Goal: Find specific page/section: Find specific page/section

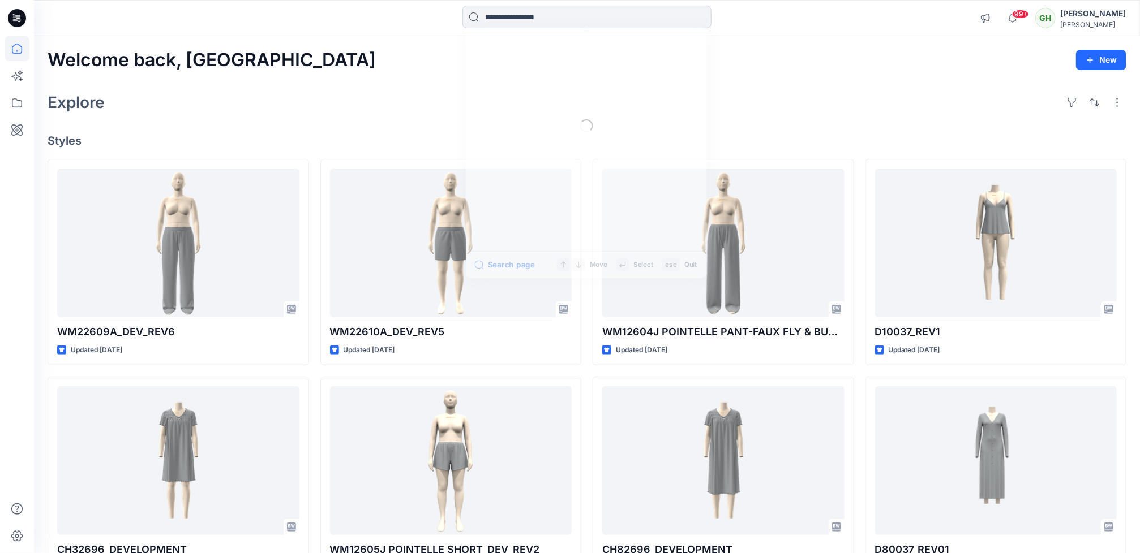
click at [543, 21] on input at bounding box center [586, 17] width 249 height 23
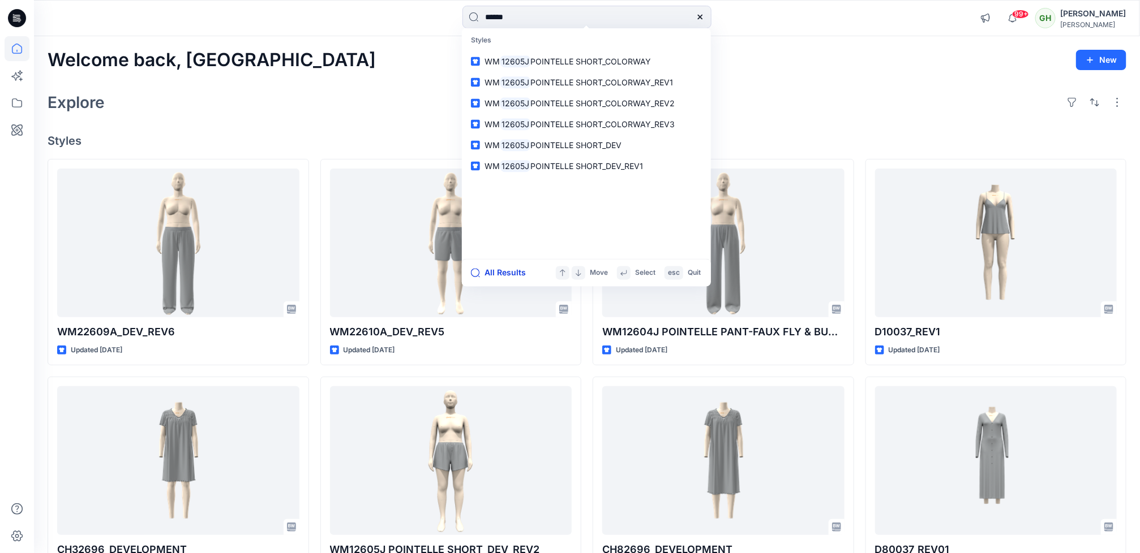
type input "******"
click at [503, 270] on button "All Results" at bounding box center [502, 274] width 62 height 14
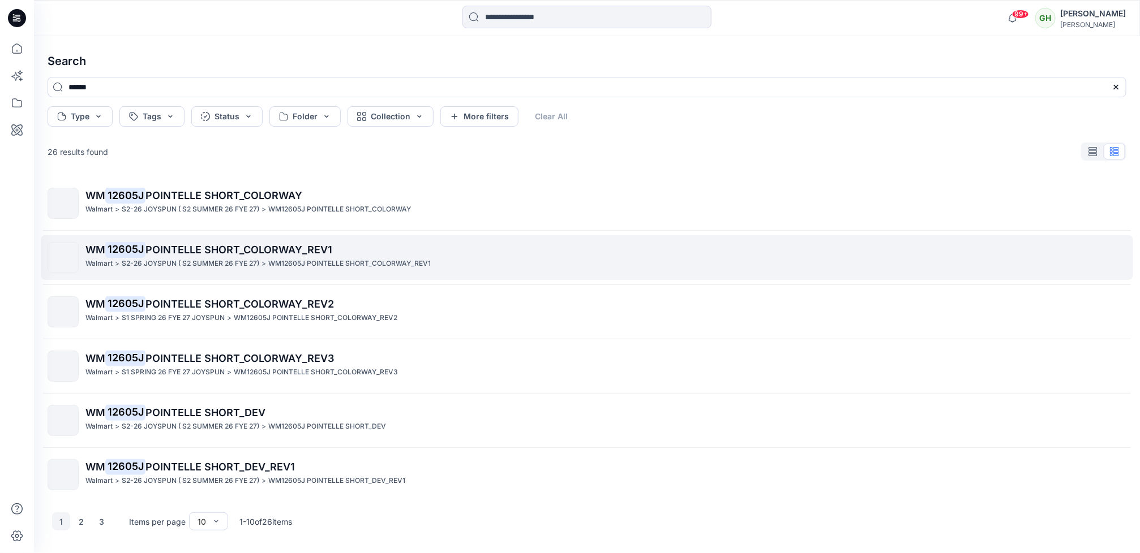
click at [175, 269] on p "S2-26 JOYSPUN ( S2 SUMMER 26 FYE 27)" at bounding box center [190, 264] width 137 height 12
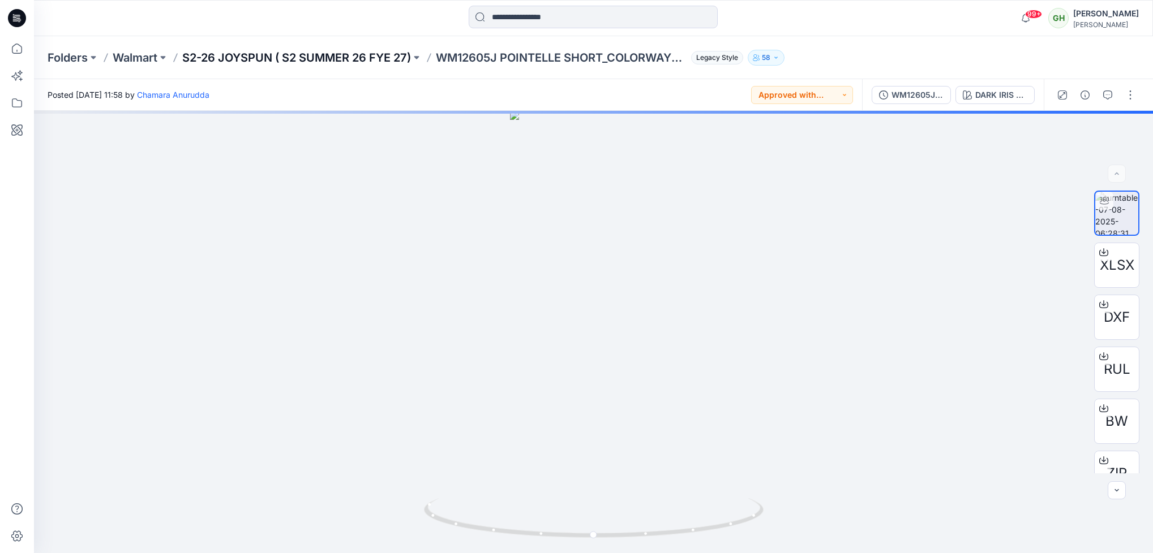
click at [316, 58] on p "S2-26 JOYSPUN ( S2 SUMMER 26 FYE 27)" at bounding box center [296, 58] width 229 height 16
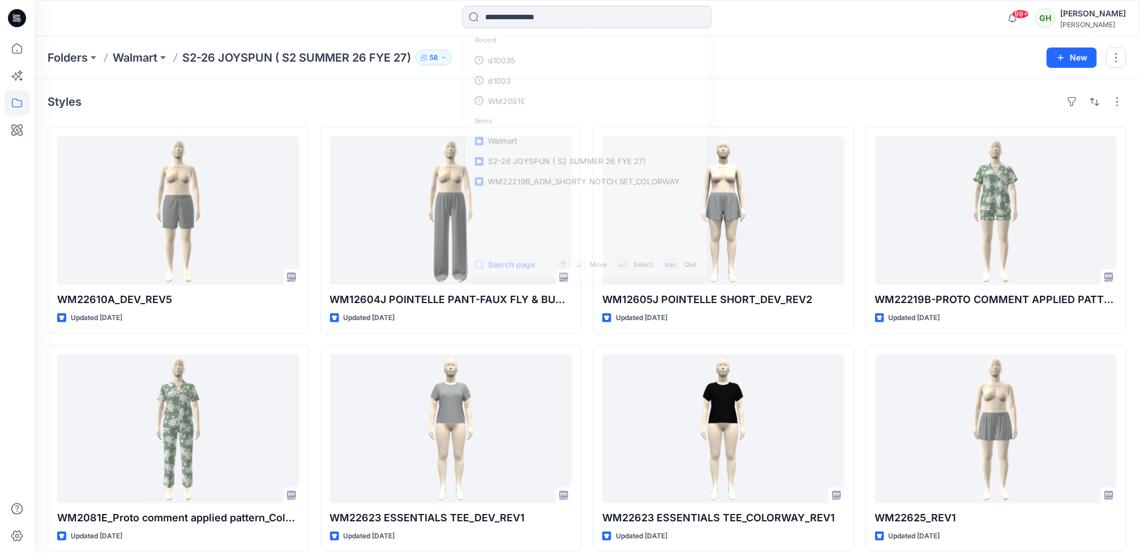
click at [500, 10] on input at bounding box center [586, 17] width 249 height 23
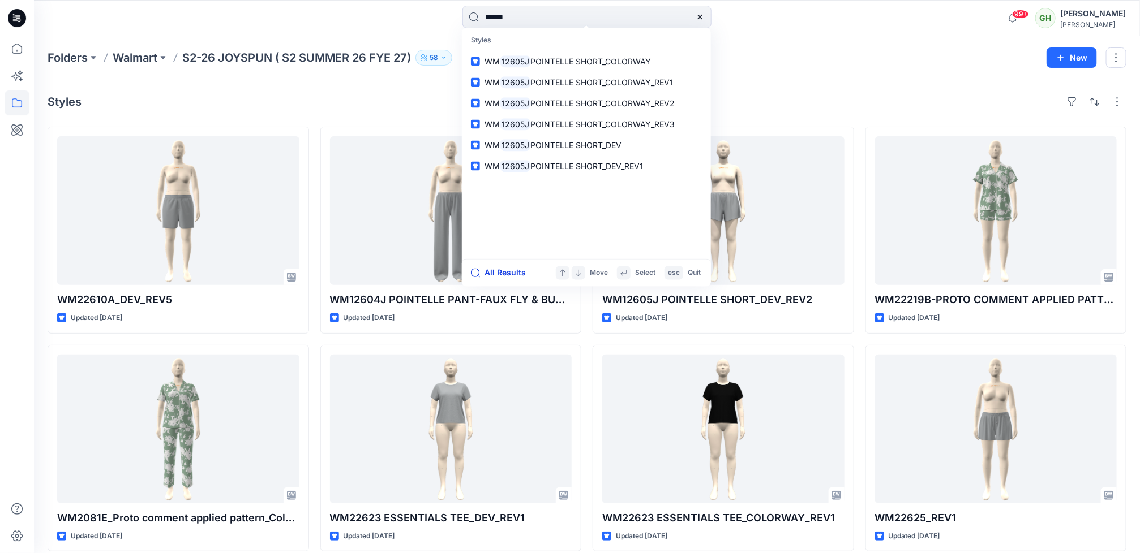
type input "******"
click at [491, 273] on button "All Results" at bounding box center [502, 274] width 62 height 14
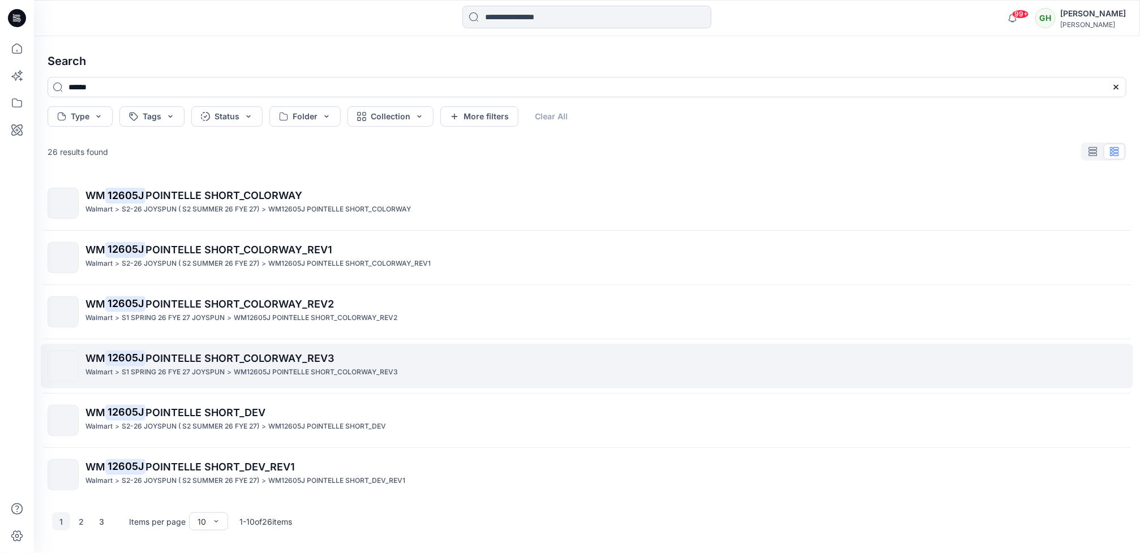
click at [209, 380] on div "WM 12605J POINTELLE SHORT_COLORWAY_REV3 Walmart > S1 SPRING 26 FYE 27 JOYSPUN >…" at bounding box center [605, 366] width 1040 height 31
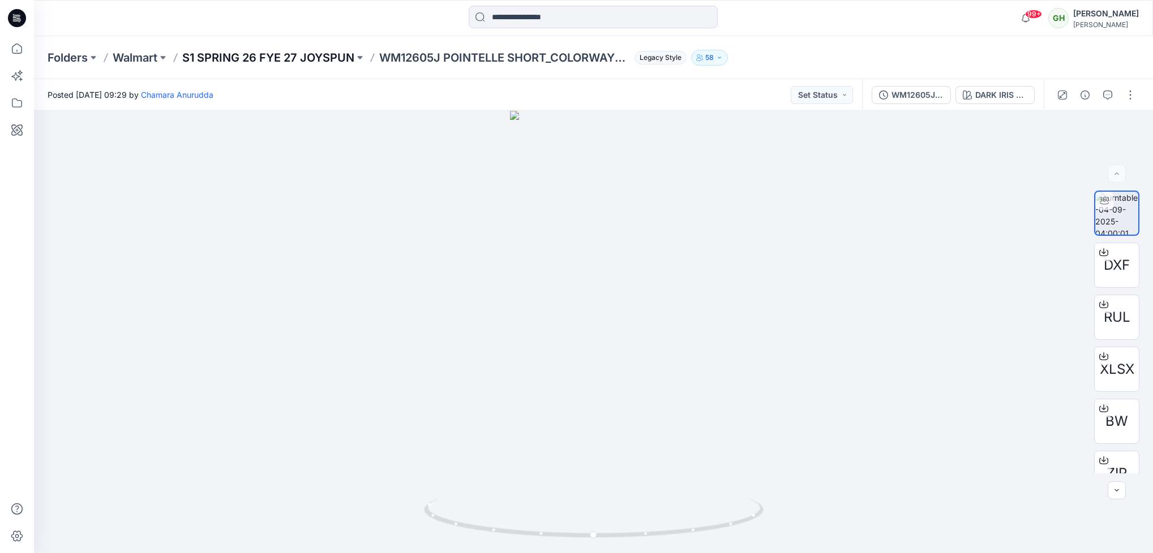
click at [282, 60] on p "S1 SPRING 26 FYE 27 JOYSPUN" at bounding box center [268, 58] width 172 height 16
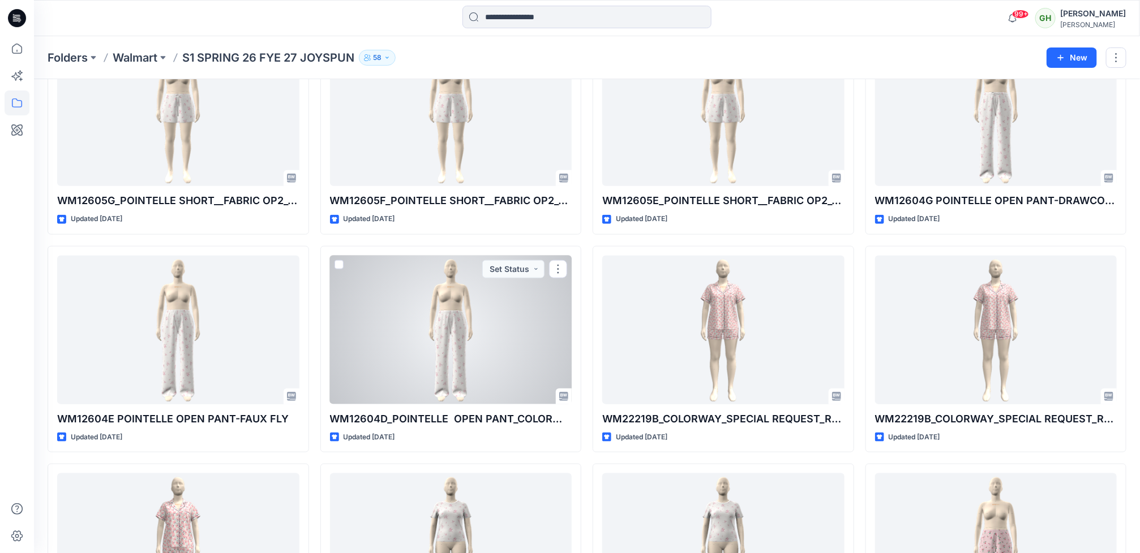
scroll to position [2747, 0]
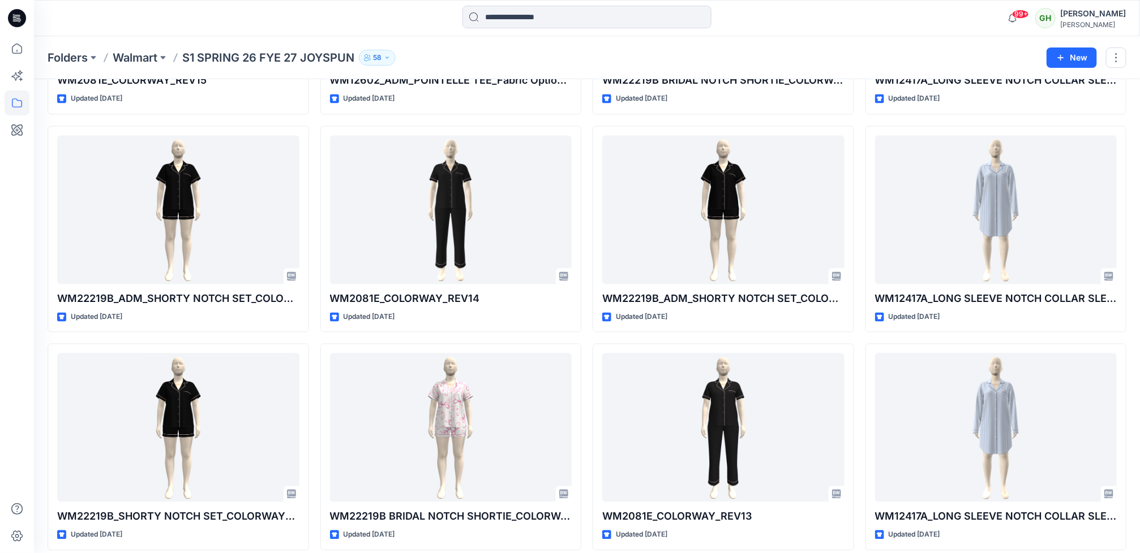
scroll to position [1063, 0]
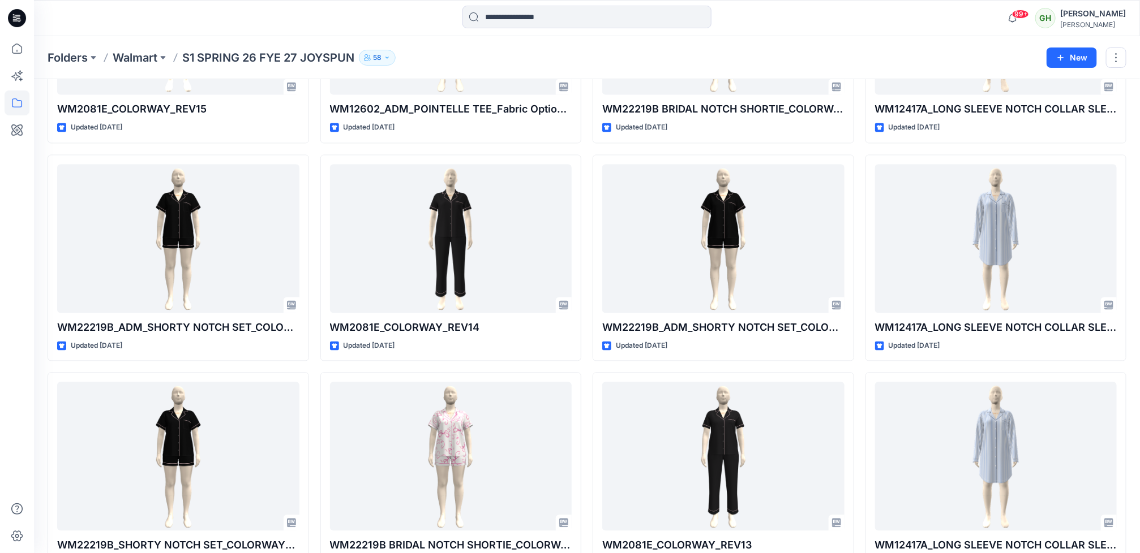
click at [819, 20] on div at bounding box center [586, 18] width 553 height 25
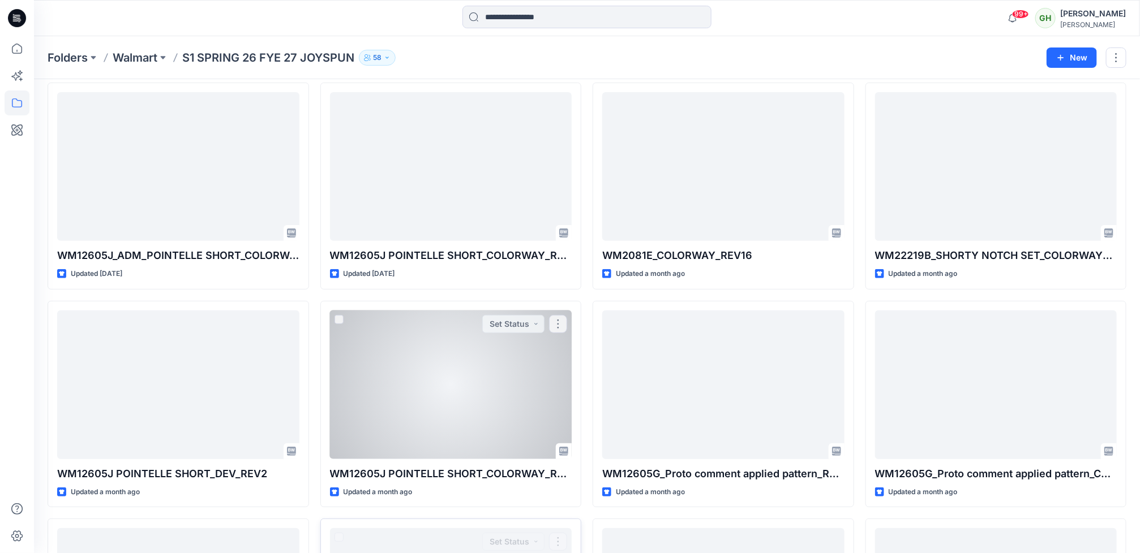
scroll to position [0, 0]
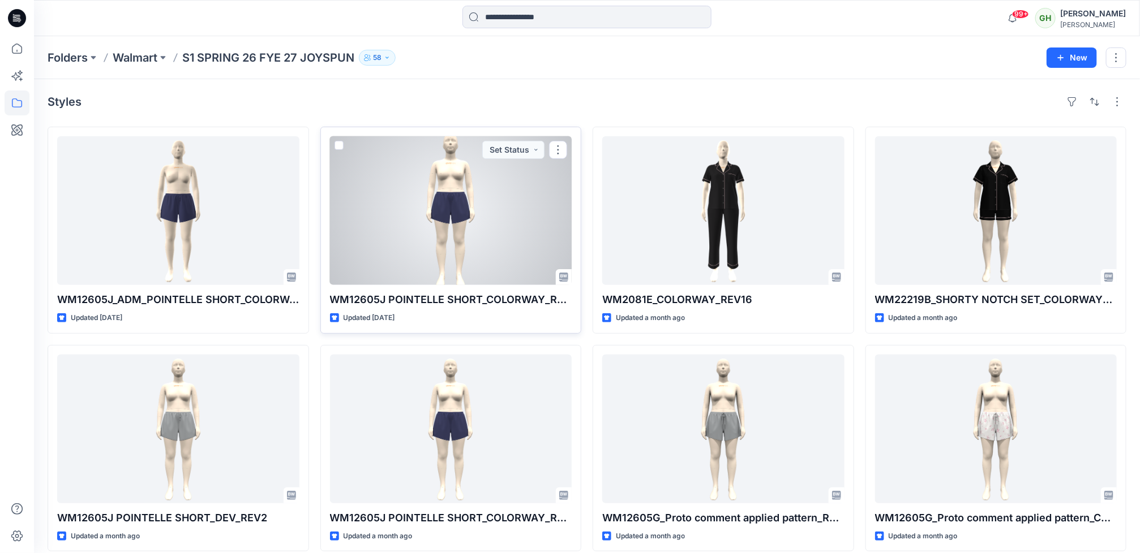
click at [457, 265] on div at bounding box center [451, 210] width 242 height 149
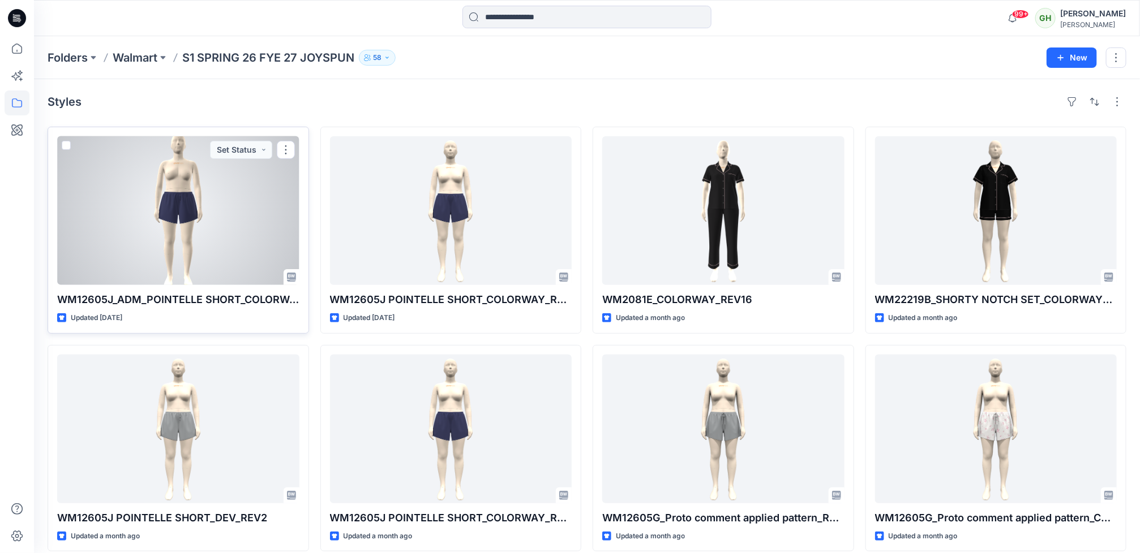
click at [133, 229] on div at bounding box center [178, 210] width 242 height 149
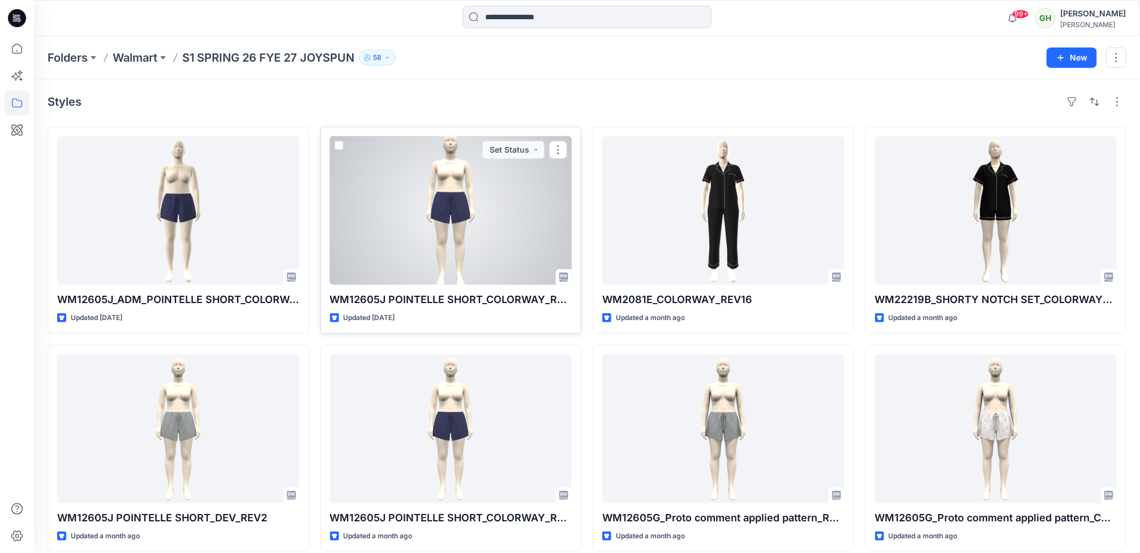
click at [382, 246] on div at bounding box center [451, 210] width 242 height 149
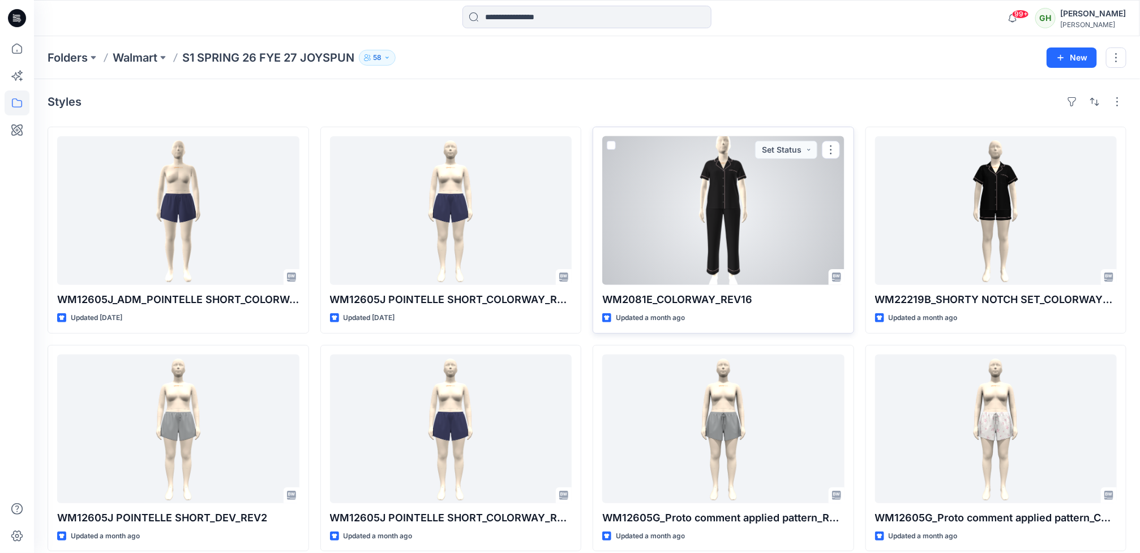
click at [752, 238] on div at bounding box center [723, 210] width 242 height 149
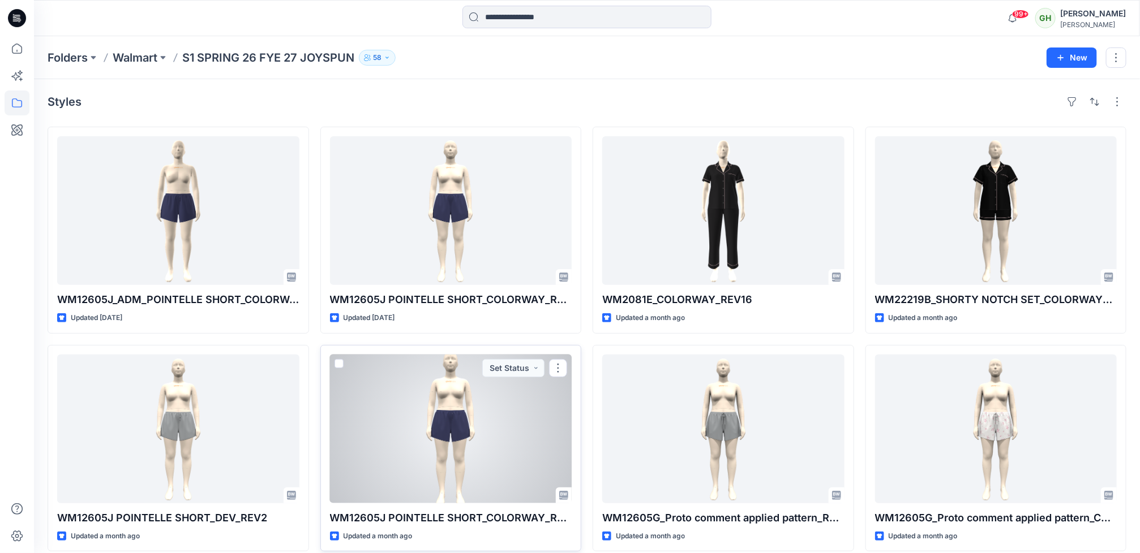
click at [455, 467] on div at bounding box center [451, 429] width 242 height 149
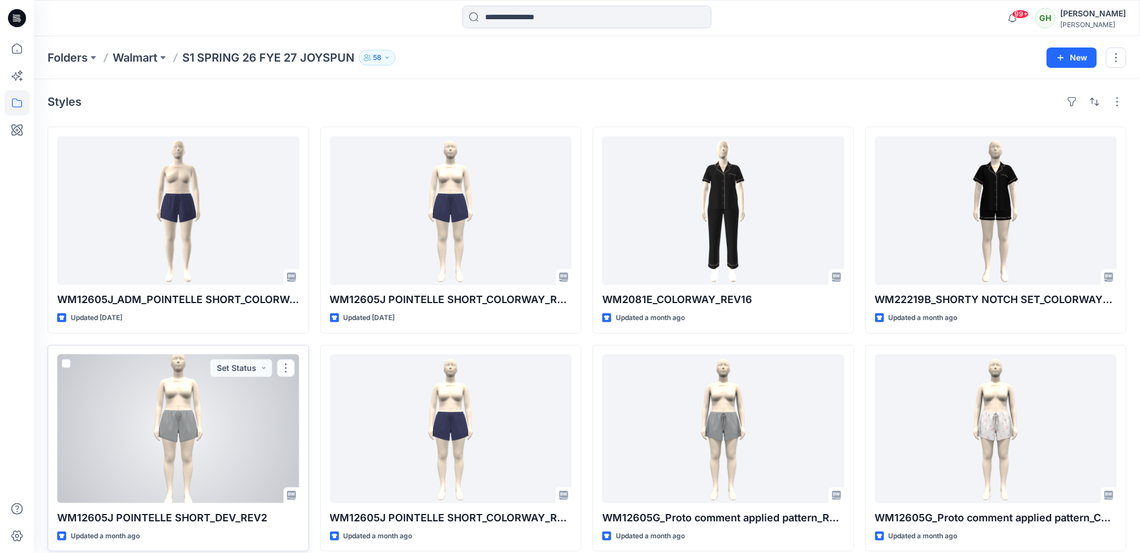
click at [177, 474] on div at bounding box center [178, 429] width 242 height 149
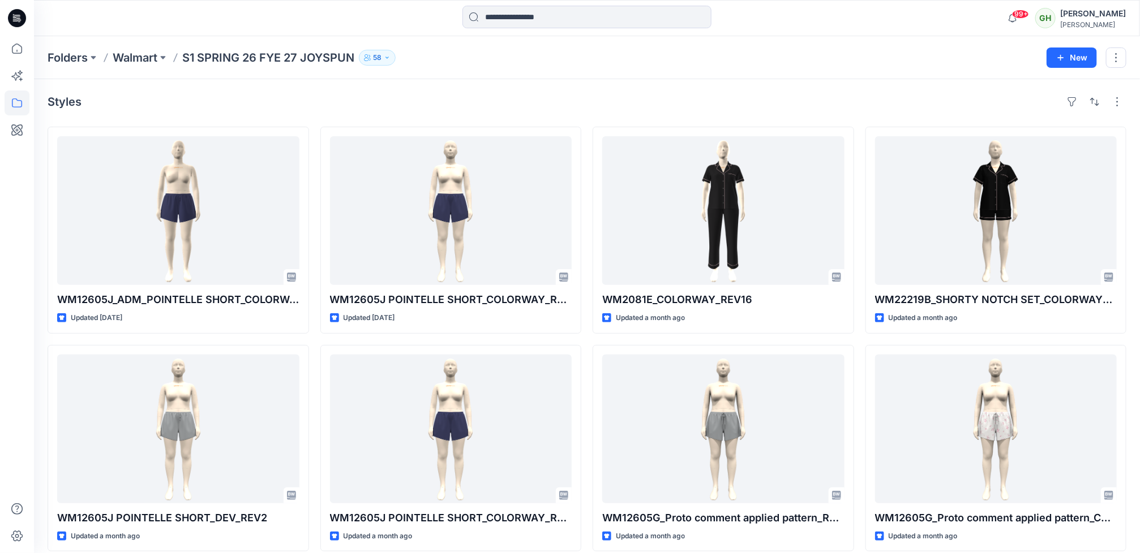
click at [8, 14] on icon at bounding box center [17, 18] width 18 height 36
